Goal: Task Accomplishment & Management: Manage account settings

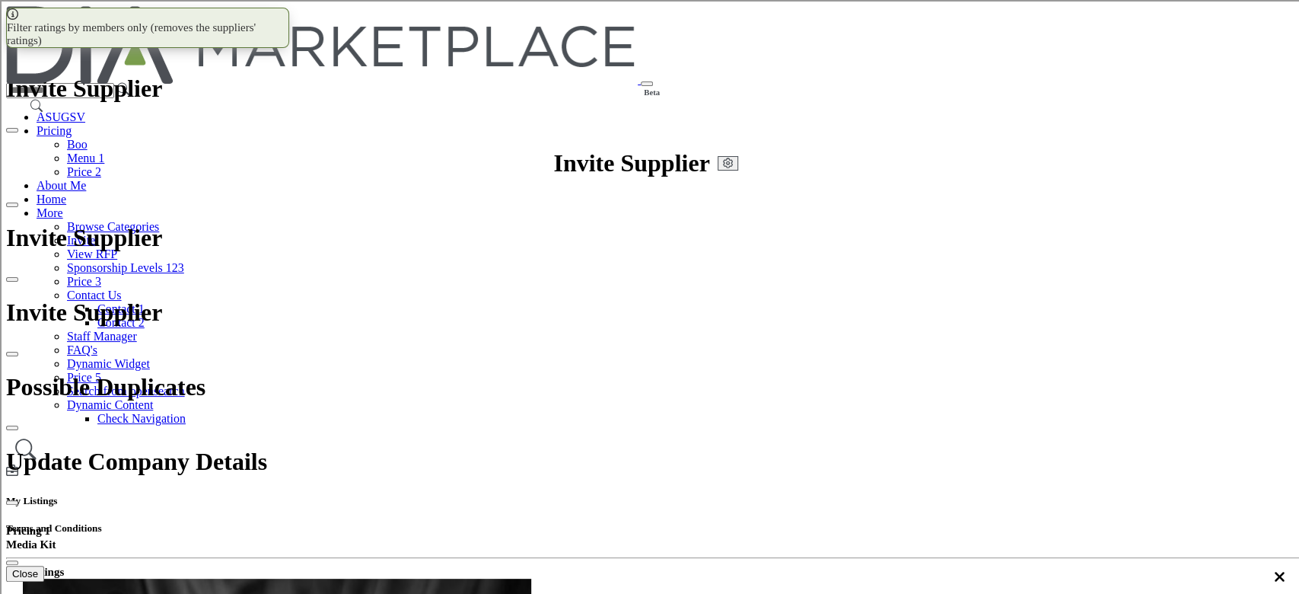
scroll to position [1116, 0]
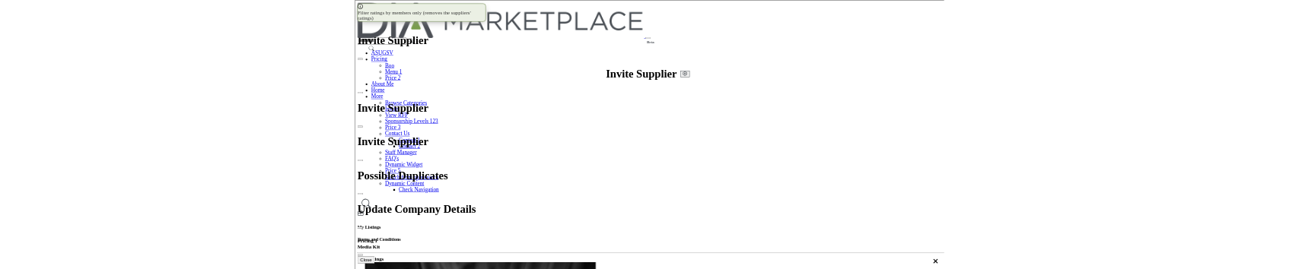
scroll to position [1089, 0]
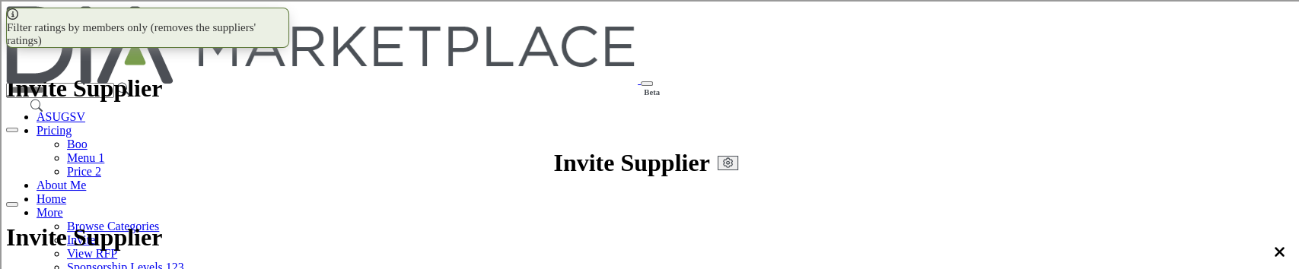
scroll to position [1190, 0]
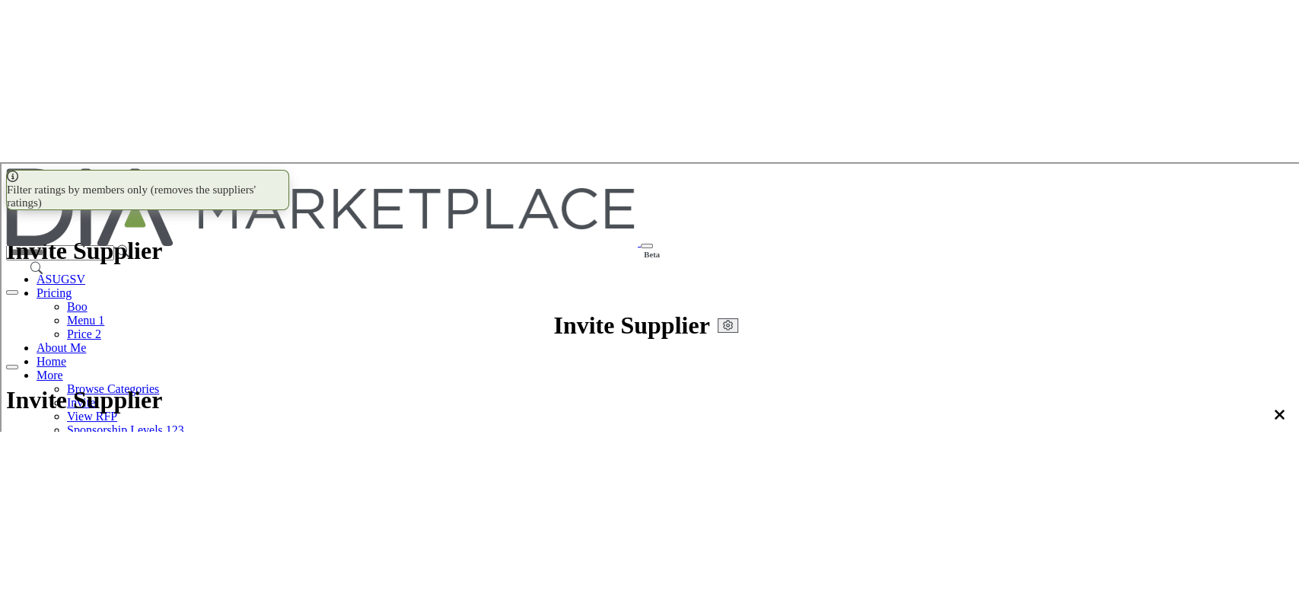
scroll to position [0, 0]
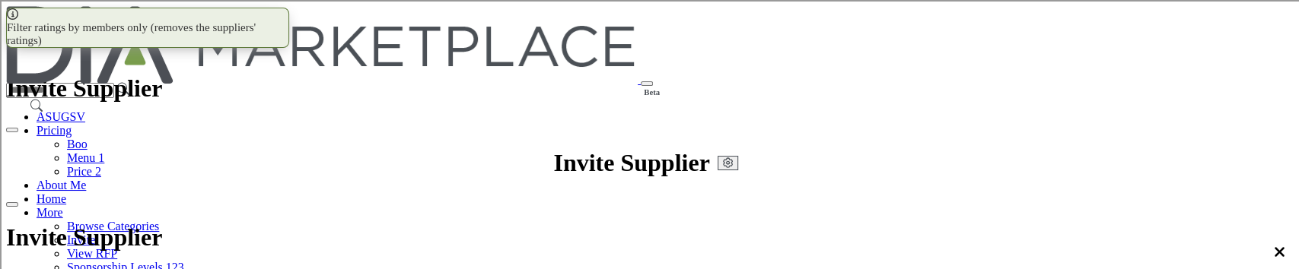
select select "**********"
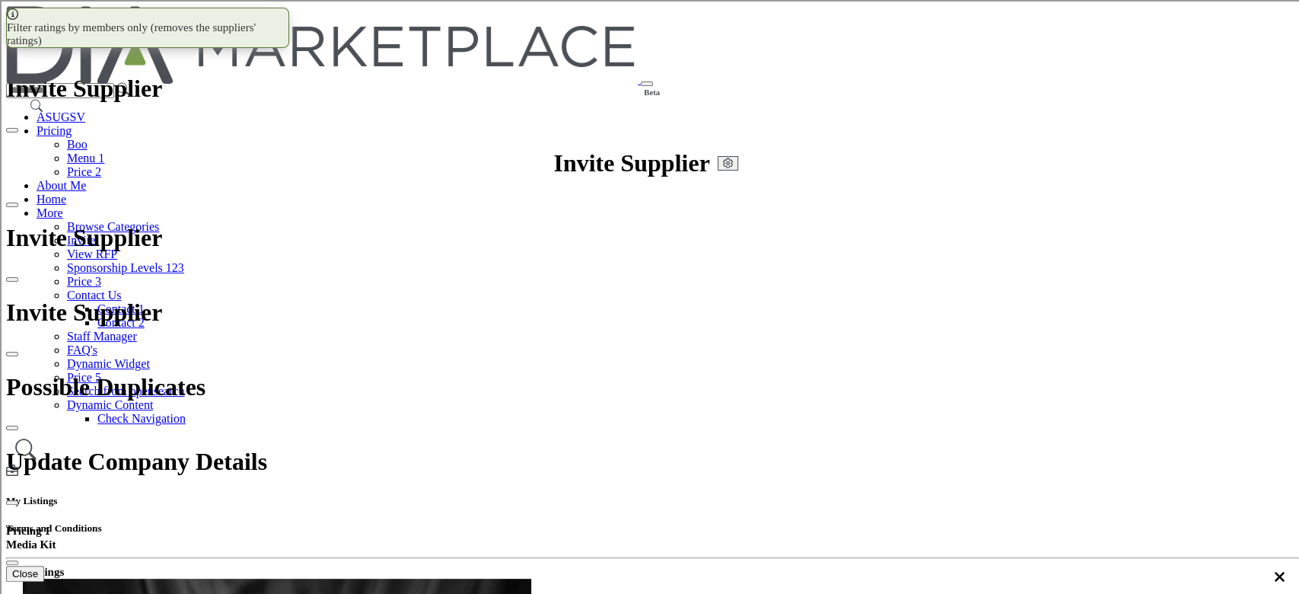
scroll to position [1089, 0]
